Goal: Task Accomplishment & Management: Manage account settings

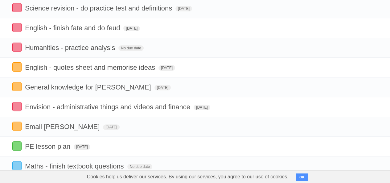
scroll to position [53, 0]
click at [373, 106] on icon at bounding box center [372, 106] width 9 height 10
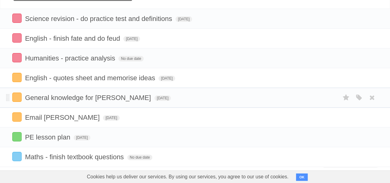
scroll to position [46, 0]
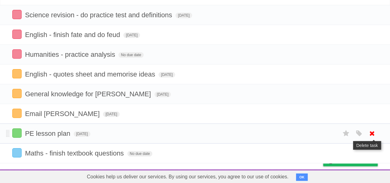
click at [371, 133] on icon at bounding box center [372, 133] width 9 height 10
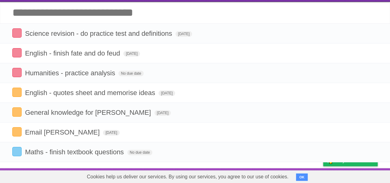
scroll to position [27, 0]
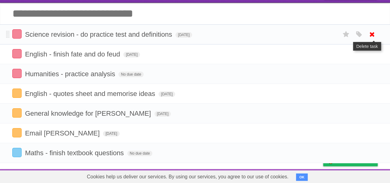
click at [370, 32] on icon at bounding box center [372, 34] width 9 height 10
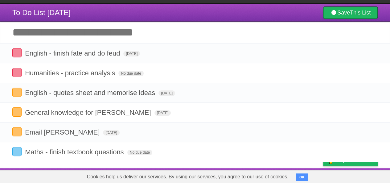
scroll to position [7, 0]
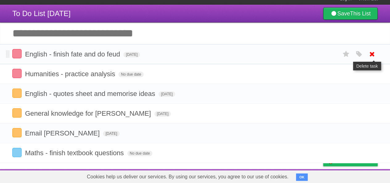
click at [372, 53] on icon at bounding box center [372, 54] width 9 height 10
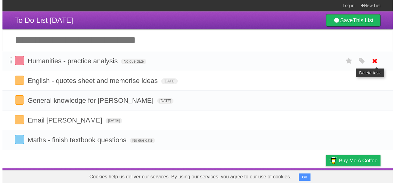
scroll to position [0, 0]
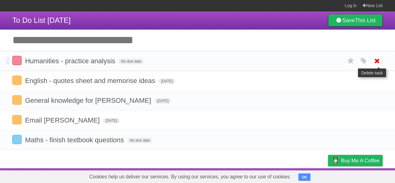
click at [377, 61] on icon at bounding box center [377, 61] width 9 height 10
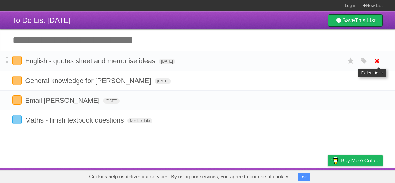
click at [375, 61] on icon at bounding box center [377, 61] width 9 height 10
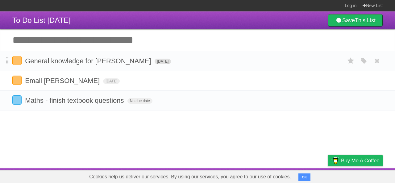
click at [154, 60] on span "[DATE]" at bounding box center [162, 62] width 17 height 6
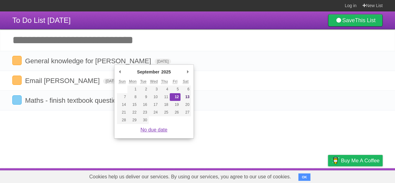
click at [149, 130] on link "No due date" at bounding box center [153, 129] width 27 height 5
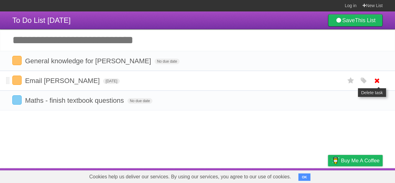
click at [376, 77] on icon at bounding box center [377, 81] width 9 height 10
